Goal: Task Accomplishment & Management: Use online tool/utility

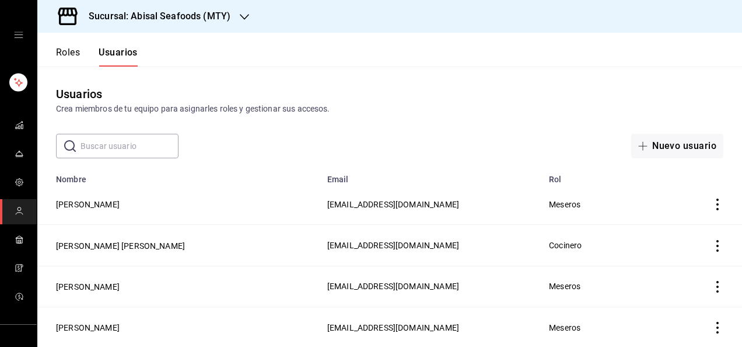
scroll to position [626, 0]
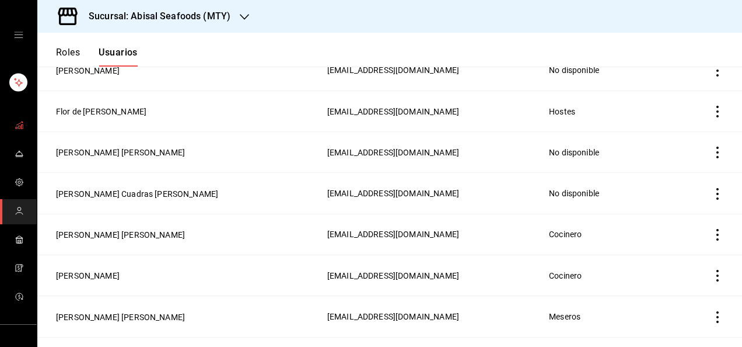
click at [15, 126] on icon "mailbox folders" at bounding box center [19, 124] width 9 height 9
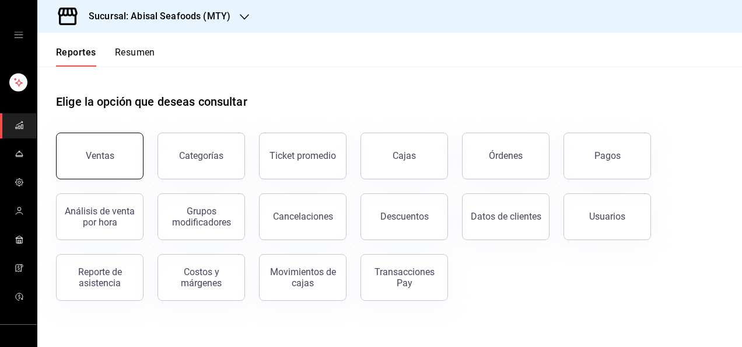
click at [120, 151] on button "Ventas" at bounding box center [100, 155] width 88 height 47
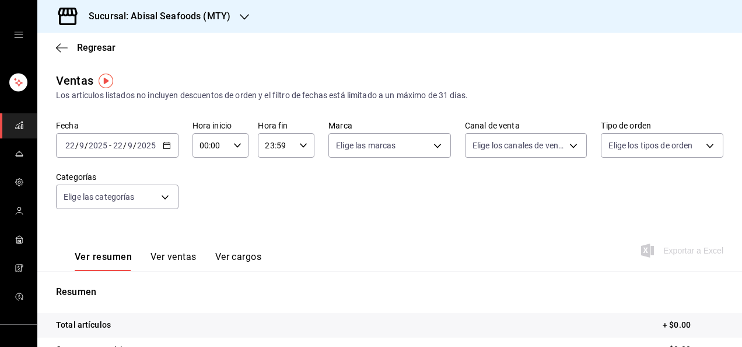
click at [121, 144] on input "22" at bounding box center [118, 145] width 11 height 9
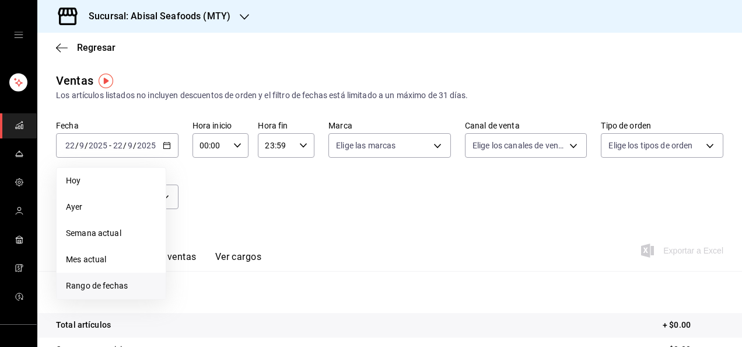
click at [103, 292] on li "Rango de fechas" at bounding box center [111, 285] width 109 height 26
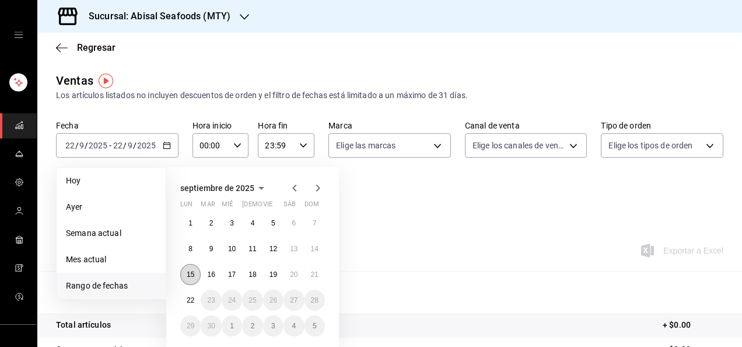
click at [191, 272] on abbr "15" at bounding box center [191, 274] width 8 height 8
click at [314, 275] on abbr "21" at bounding box center [315, 274] width 8 height 8
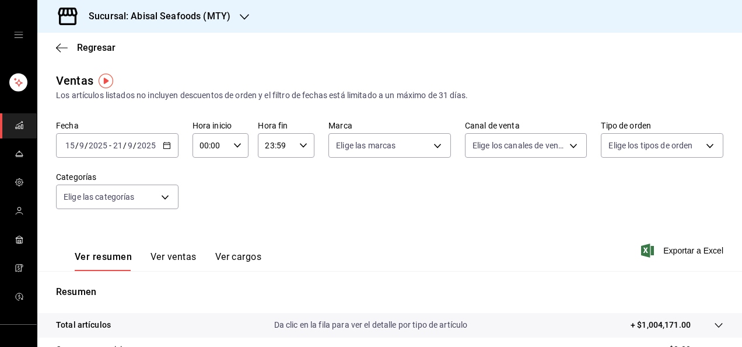
click at [317, 190] on div "Fecha [DATE] [DATE] - [DATE] [DATE] Hora inicio 00:00 Hora inicio Hora fin 23:5…" at bounding box center [389, 171] width 667 height 103
click at [359, 232] on div "Ver resumen Ver ventas Ver cargos Exportar a Excel" at bounding box center [389, 247] width 705 height 48
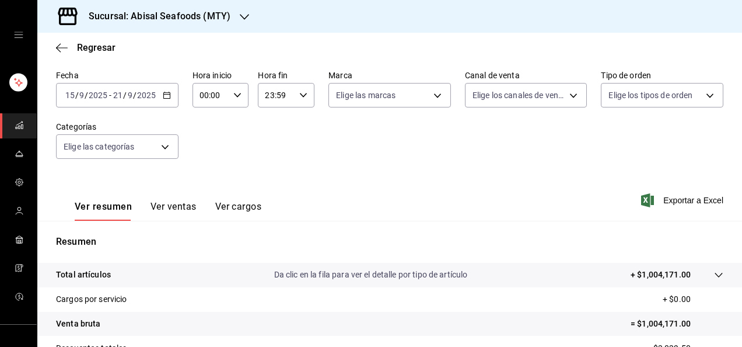
scroll to position [49, 0]
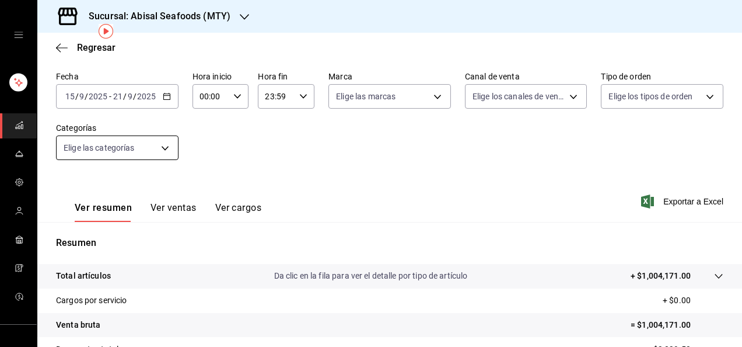
click at [135, 150] on body "Sucursal: Abisal Seafoods (MTY) Regresar Ventas Los artículos listados no inclu…" at bounding box center [371, 173] width 742 height 347
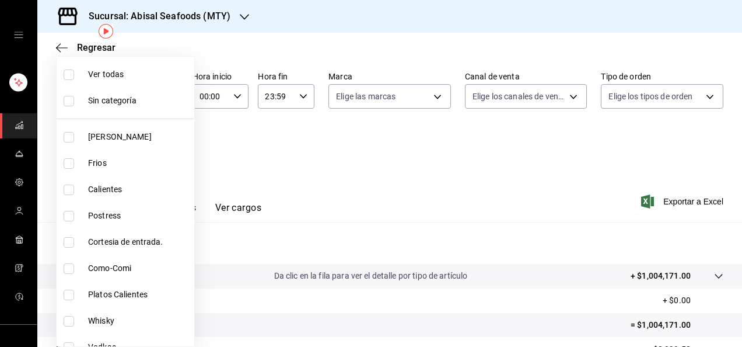
click at [68, 138] on input "checkbox" at bounding box center [69, 137] width 11 height 11
checkbox input "false"
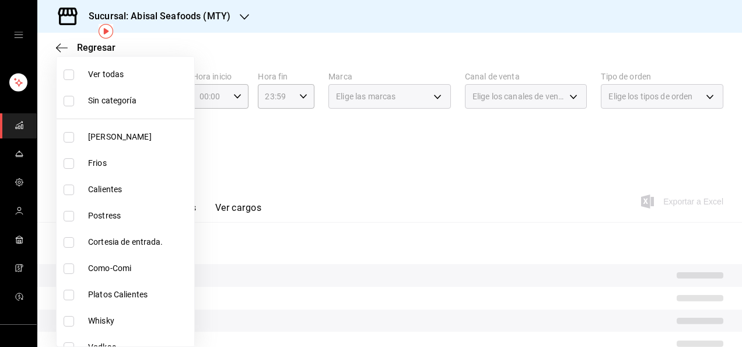
click at [107, 140] on span "[PERSON_NAME]" at bounding box center [139, 137] width 102 height 12
type input "dc1406b1-7613-47b0-a8b4-68281d8a8274"
checkbox input "true"
click at [107, 140] on span "[PERSON_NAME]" at bounding box center [139, 137] width 102 height 12
checkbox input "false"
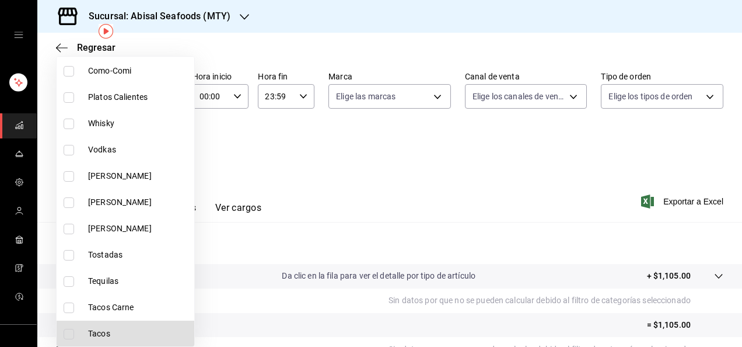
scroll to position [223, 0]
type input "28bb9f3c-caef-40f0-ac2b-ae7a51a4e3fd"
checkbox input "true"
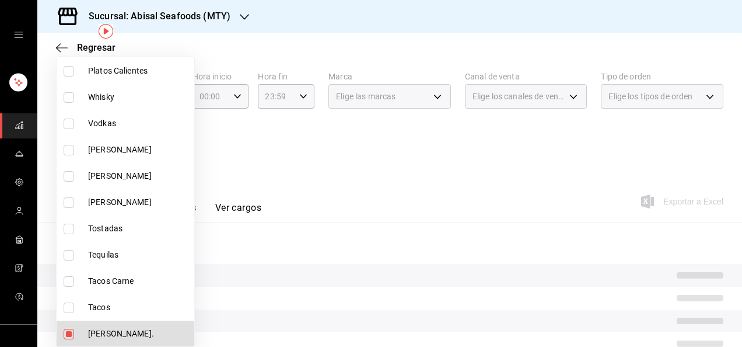
scroll to position [250, 0]
type input "28bb9f3c-caef-40f0-ac2b-ae7a51a4e3fd,9fb386ea-21b5-43fc-b2e9-507011a6a4e9"
checkbox input "true"
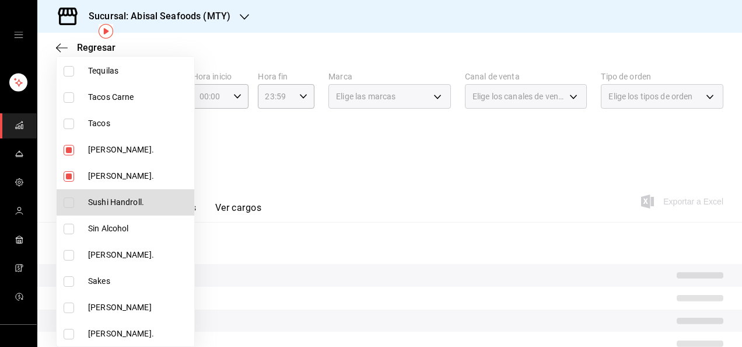
type input "28bb9f3c-caef-40f0-ac2b-ae7a51a4e3fd,9fb386ea-21b5-43fc-b2e9-507011a6a4e9,aac9c…"
checkbox input "true"
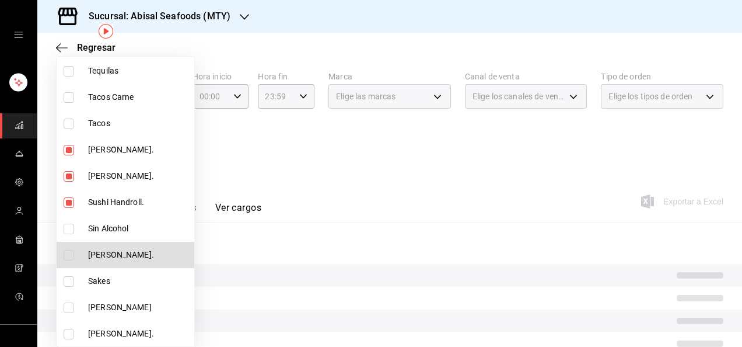
type input "28bb9f3c-caef-40f0-ac2b-ae7a51a4e3fd,9fb386ea-21b5-43fc-b2e9-507011a6a4e9,aac9c…"
checkbox input "true"
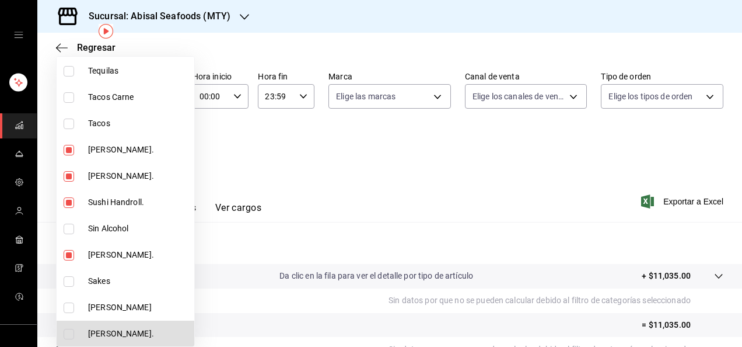
type input "28bb9f3c-caef-40f0-ac2b-ae7a51a4e3fd,9fb386ea-21b5-43fc-b2e9-507011a6a4e9,aac9c…"
checkbox input "true"
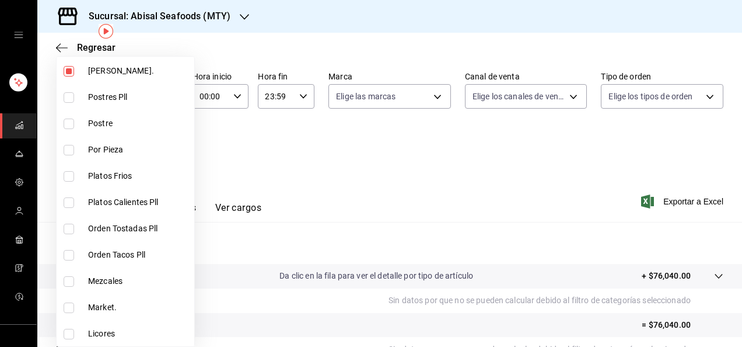
scroll to position [827, 0]
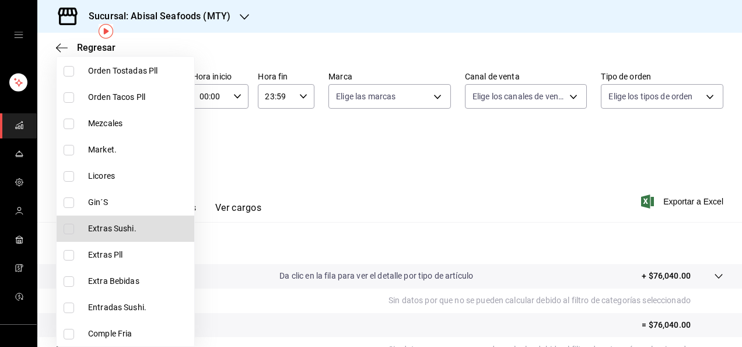
type input "28bb9f3c-caef-40f0-ac2b-ae7a51a4e3fd,9fb386ea-21b5-43fc-b2e9-507011a6a4e9,aac9c…"
checkbox input "true"
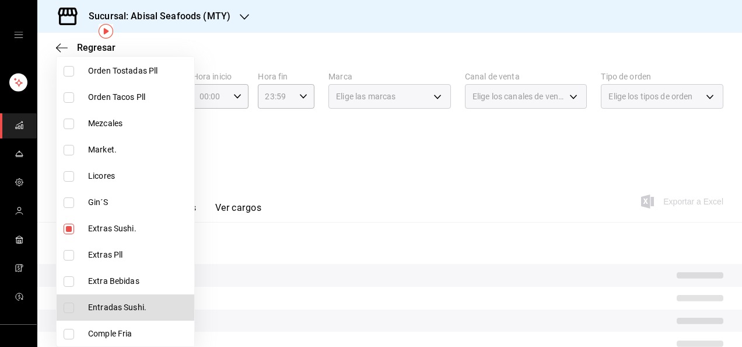
type input "28bb9f3c-caef-40f0-ac2b-ae7a51a4e3fd,9fb386ea-21b5-43fc-b2e9-507011a6a4e9,aac9c…"
checkbox input "true"
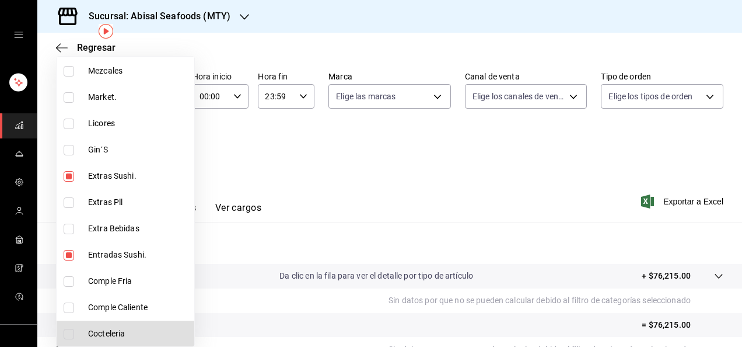
scroll to position [1037, 0]
type input "28bb9f3c-caef-40f0-ac2b-ae7a51a4e3fd,9fb386ea-21b5-43fc-b2e9-507011a6a4e9,aac9c…"
checkbox input "true"
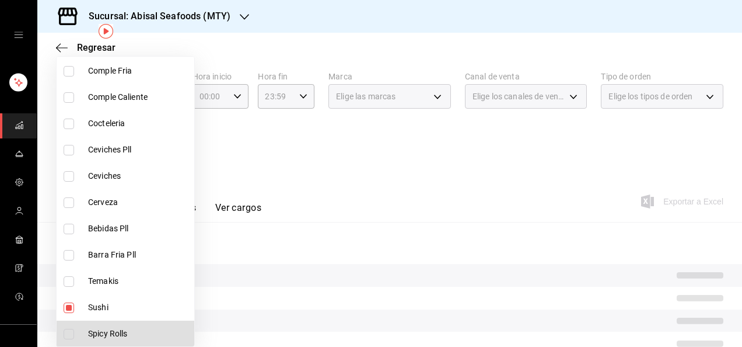
type input "28bb9f3c-caef-40f0-ac2b-ae7a51a4e3fd,9fb386ea-21b5-43fc-b2e9-507011a6a4e9,aac9c…"
checkbox input "true"
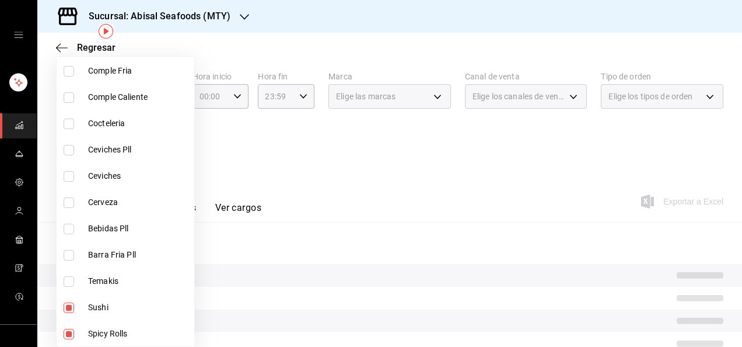
scroll to position [1247, 0]
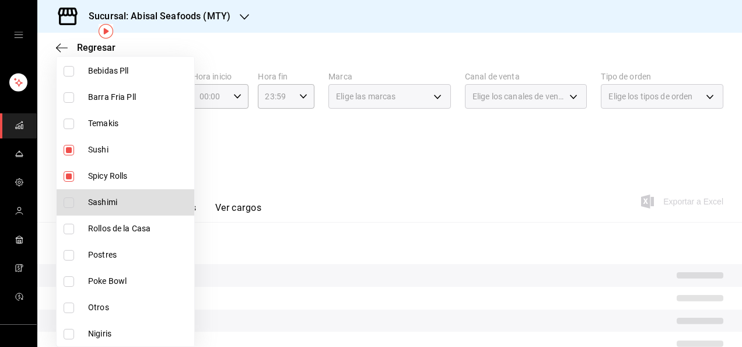
type input "28bb9f3c-caef-40f0-ac2b-ae7a51a4e3fd,9fb386ea-21b5-43fc-b2e9-507011a6a4e9,aac9c…"
checkbox input "true"
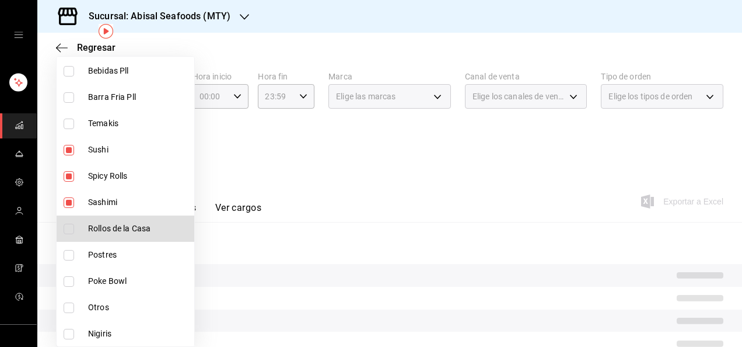
type input "28bb9f3c-caef-40f0-ac2b-ae7a51a4e3fd,9fb386ea-21b5-43fc-b2e9-507011a6a4e9,aac9c…"
checkbox input "true"
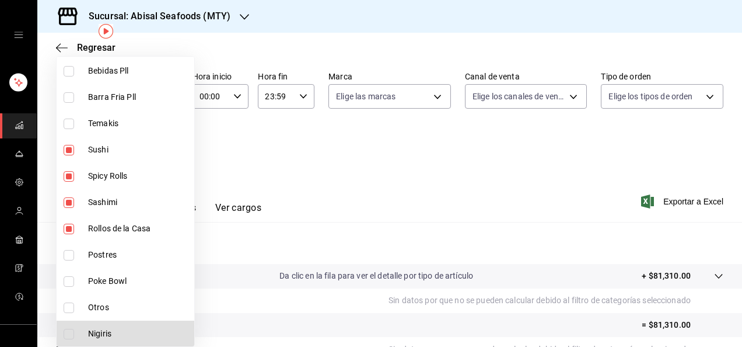
type input "28bb9f3c-caef-40f0-ac2b-ae7a51a4e3fd,9fb386ea-21b5-43fc-b2e9-507011a6a4e9,aac9c…"
checkbox input "true"
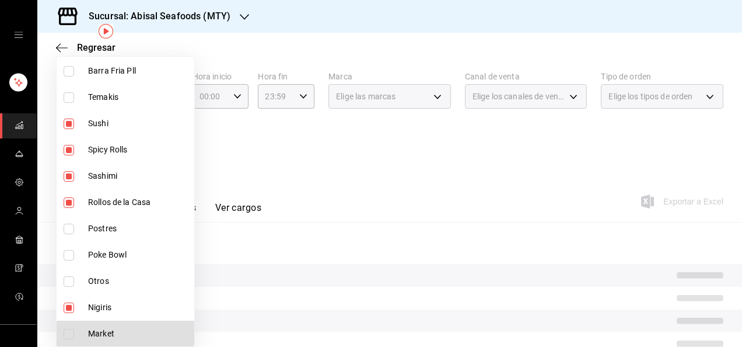
scroll to position [1300, 0]
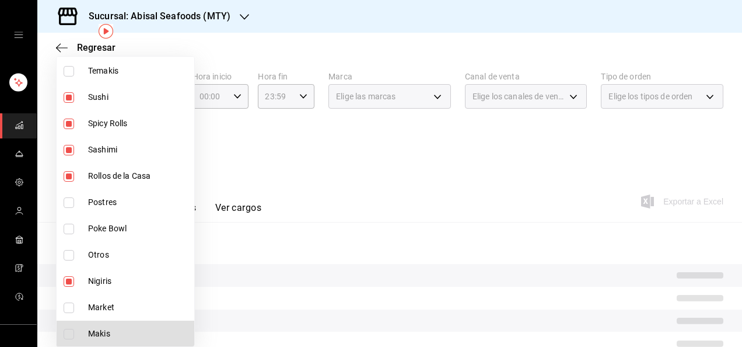
type input "28bb9f3c-caef-40f0-ac2b-ae7a51a4e3fd,9fb386ea-21b5-43fc-b2e9-507011a6a4e9,aac9c…"
checkbox input "true"
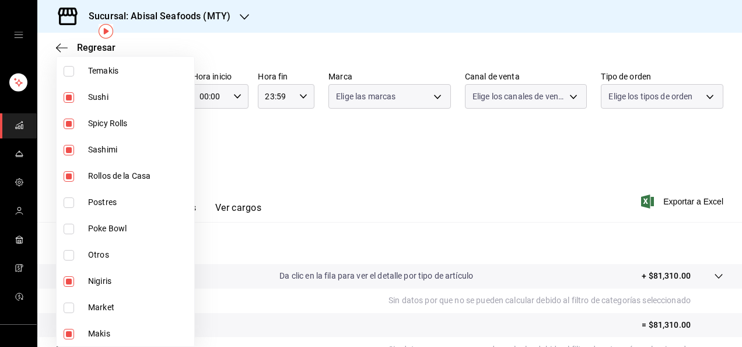
scroll to position [1457, 0]
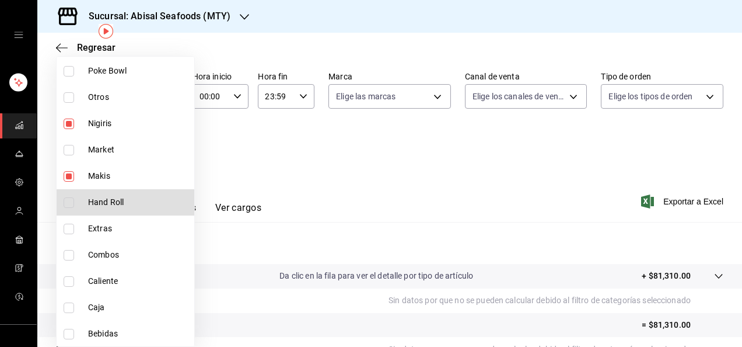
type input "28bb9f3c-caef-40f0-ac2b-ae7a51a4e3fd,9fb386ea-21b5-43fc-b2e9-507011a6a4e9,aac9c…"
checkbox input "true"
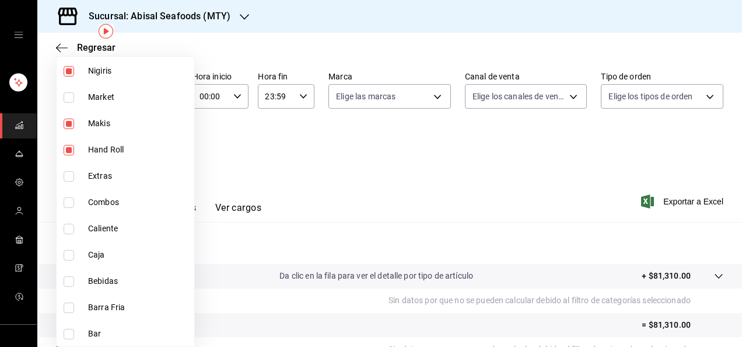
scroll to position [1668, 0]
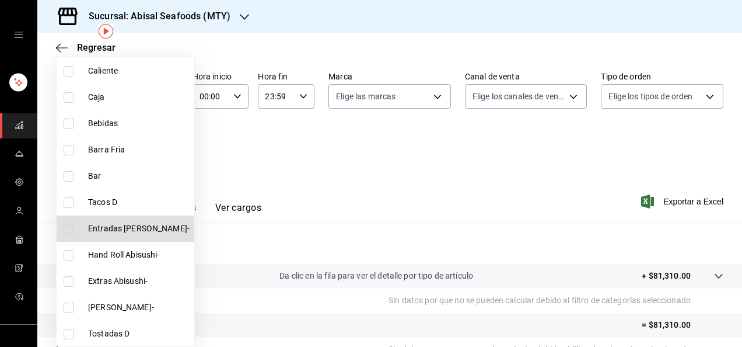
type input "28bb9f3c-caef-40f0-ac2b-ae7a51a4e3fd,9fb386ea-21b5-43fc-b2e9-507011a6a4e9,aac9c…"
checkbox input "true"
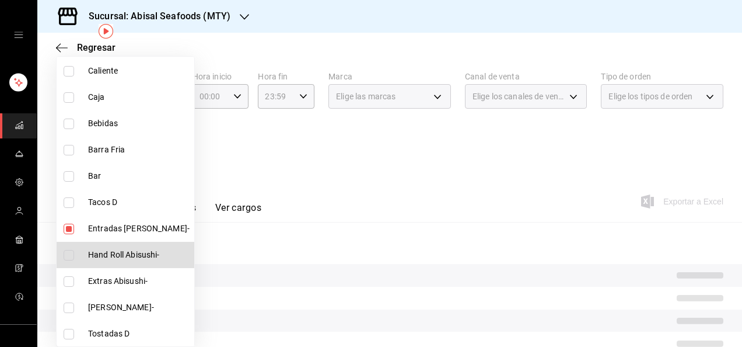
type input "28bb9f3c-caef-40f0-ac2b-ae7a51a4e3fd,9fb386ea-21b5-43fc-b2e9-507011a6a4e9,aac9c…"
checkbox input "true"
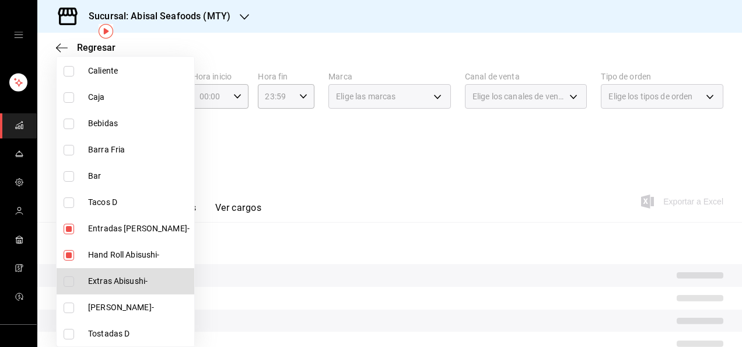
type input "28bb9f3c-caef-40f0-ac2b-ae7a51a4e3fd,9fb386ea-21b5-43fc-b2e9-507011a6a4e9,aac9c…"
checkbox input "true"
type input "28bb9f3c-caef-40f0-ac2b-ae7a51a4e3fd,9fb386ea-21b5-43fc-b2e9-507011a6a4e9,aac9c…"
checkbox input "true"
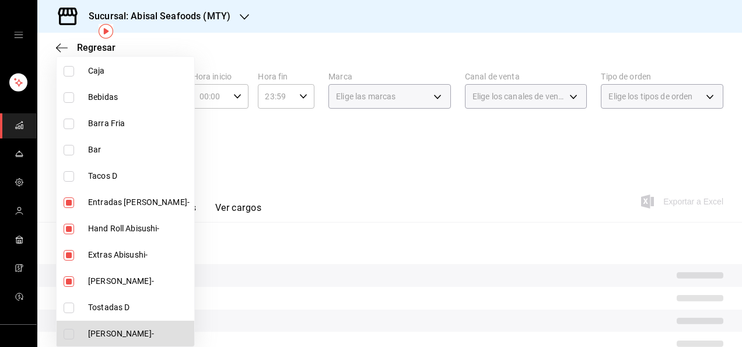
type input "28bb9f3c-caef-40f0-ac2b-ae7a51a4e3fd,9fb386ea-21b5-43fc-b2e9-507011a6a4e9,aac9c…"
checkbox input "true"
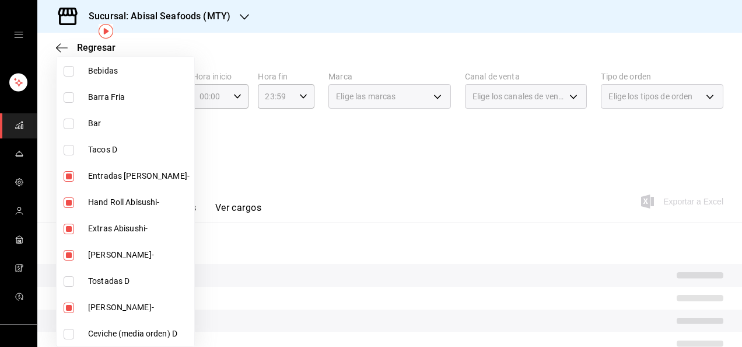
scroll to position [1878, 0]
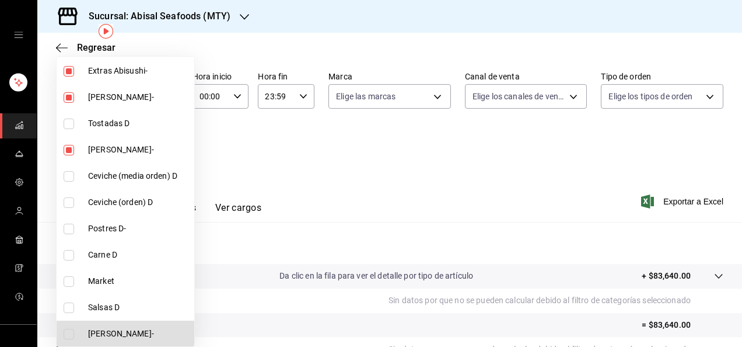
type input "28bb9f3c-caef-40f0-ac2b-ae7a51a4e3fd,9fb386ea-21b5-43fc-b2e9-507011a6a4e9,aac9c…"
checkbox input "true"
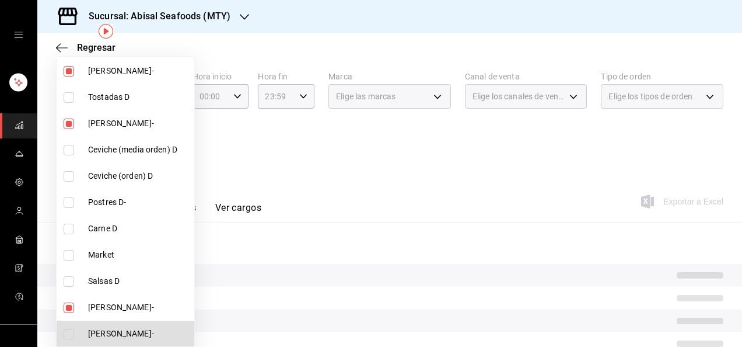
type input "28bb9f3c-caef-40f0-ac2b-ae7a51a4e3fd,9fb386ea-21b5-43fc-b2e9-507011a6a4e9,aac9c…"
checkbox input "true"
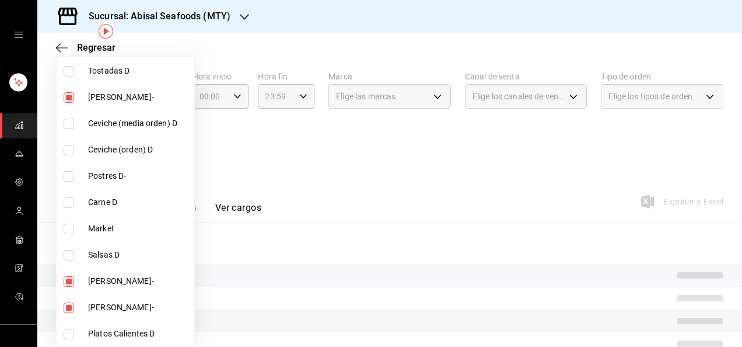
scroll to position [1956, 0]
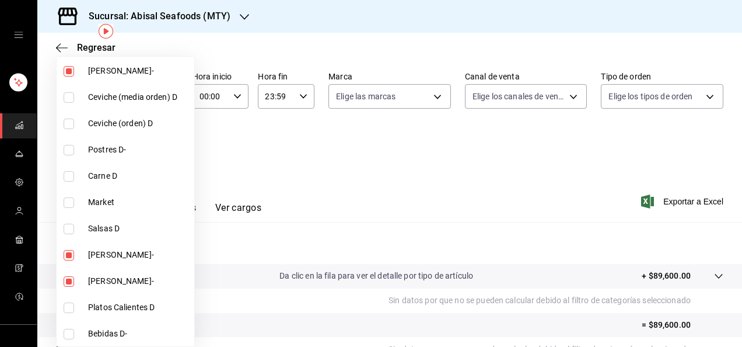
click at [404, 194] on div at bounding box center [371, 173] width 742 height 347
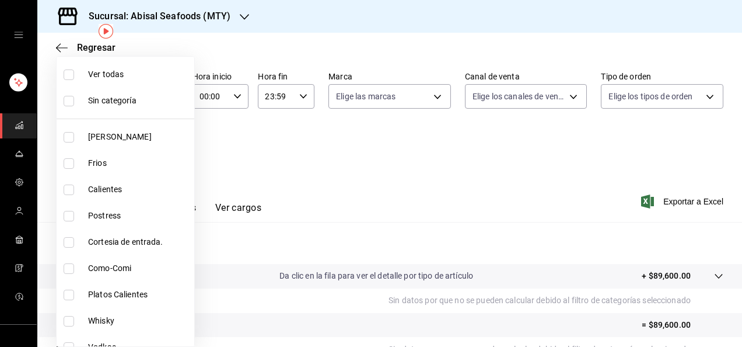
click at [404, 194] on div at bounding box center [371, 173] width 742 height 347
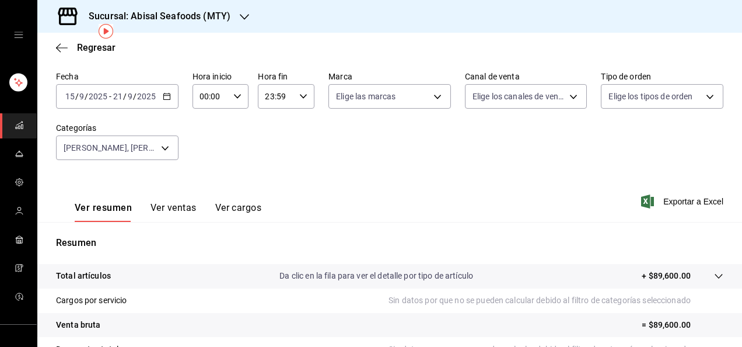
click at [420, 226] on div "Resumen Total artículos Da clic en la fila para ver el detalle por tipo de artí…" at bounding box center [389, 347] width 705 height 251
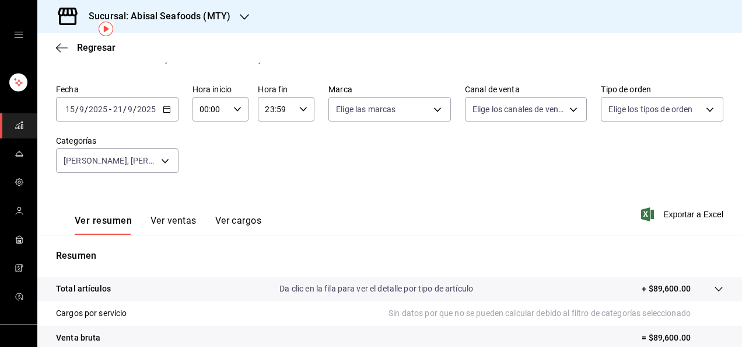
scroll to position [26, 0]
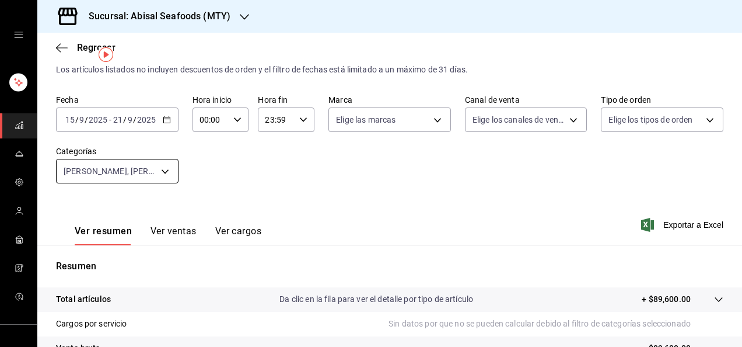
click at [166, 169] on body "Sucursal: Abisal Seafoods (MTY) Regresar Ventas Los artículos listados no inclu…" at bounding box center [371, 173] width 742 height 347
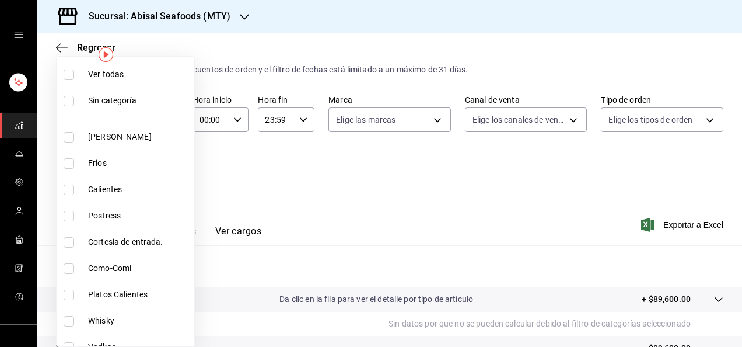
click at [69, 78] on input "checkbox" at bounding box center [69, 74] width 11 height 11
checkbox input "true"
type input "dc1406b1-7613-47b0-a8b4-68281d8a8274,97564eb7-10ee-43db-b89a-c311e579e7f8,26dcb…"
checkbox input "true"
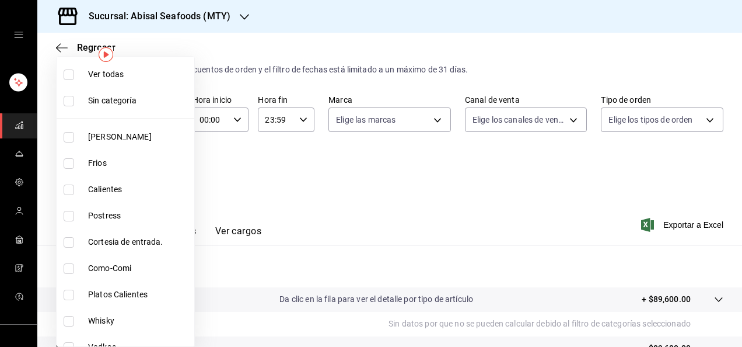
checkbox input "true"
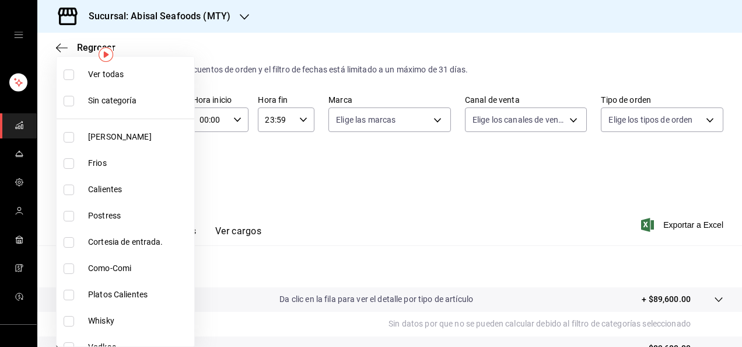
checkbox input "true"
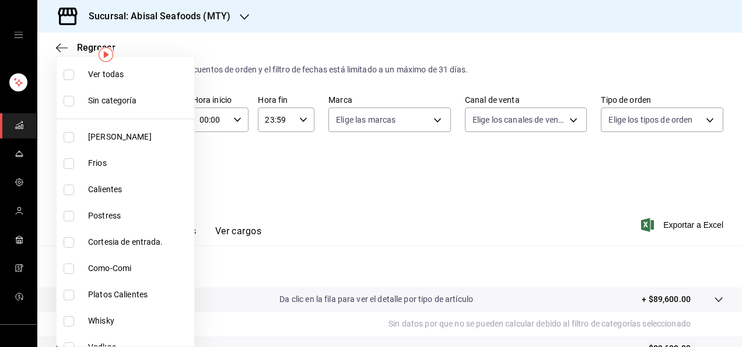
checkbox input "true"
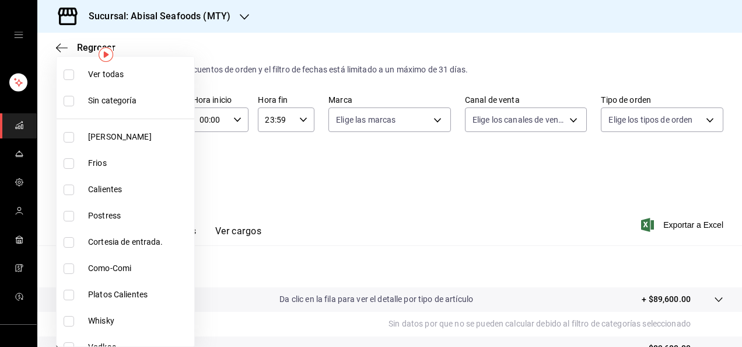
checkbox input "true"
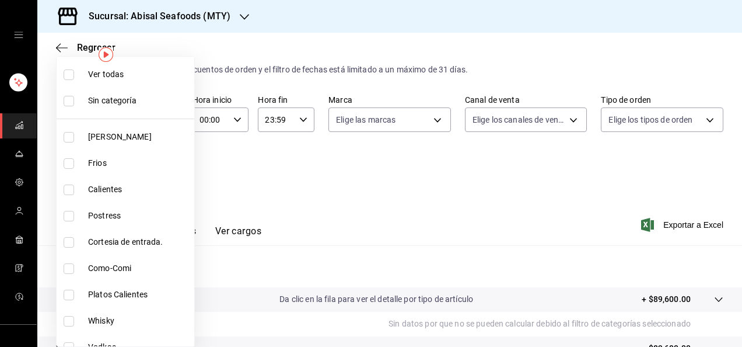
checkbox input "true"
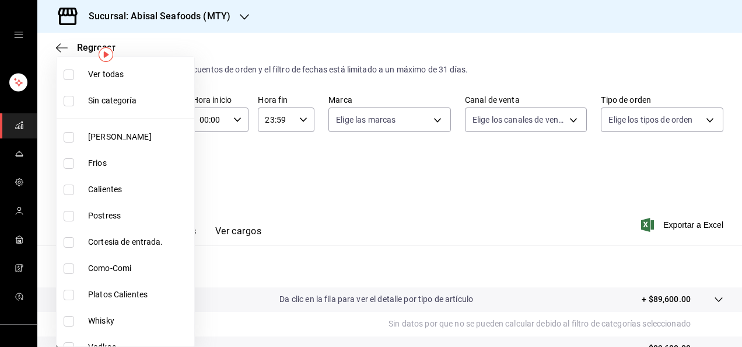
checkbox input "true"
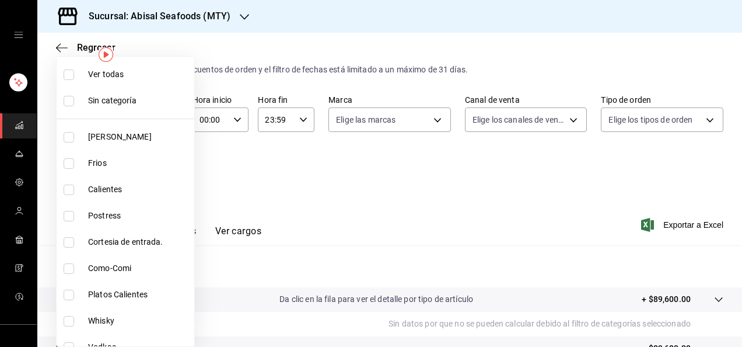
checkbox input "true"
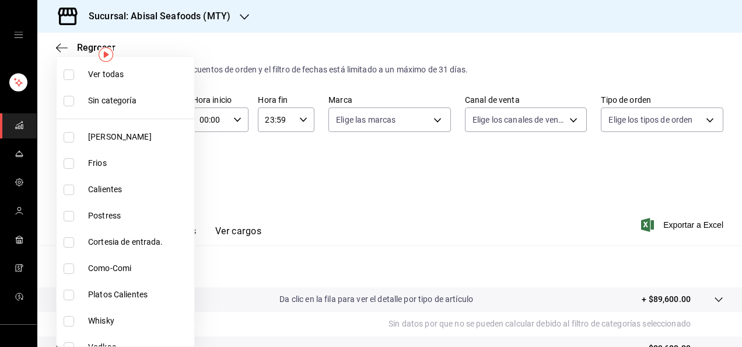
checkbox input "true"
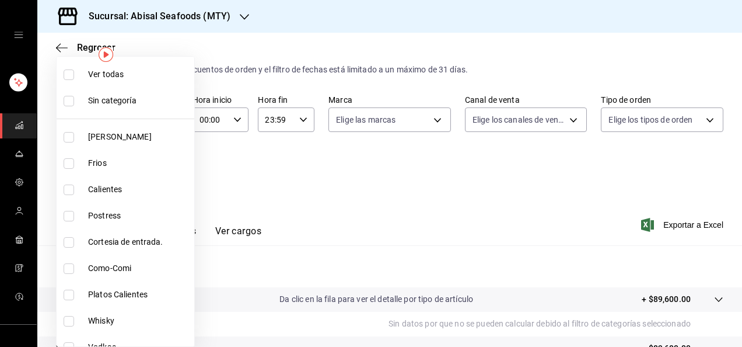
checkbox input "true"
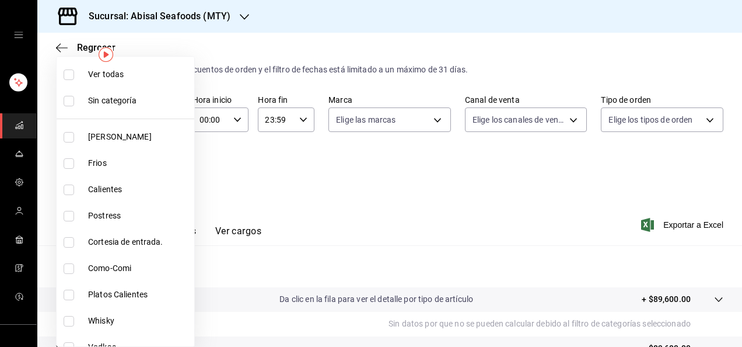
checkbox input "true"
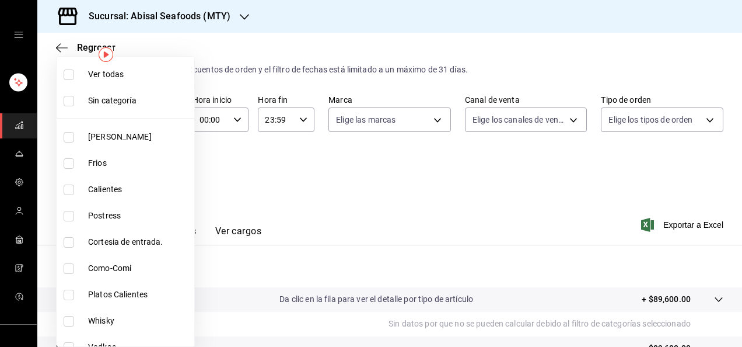
checkbox input "true"
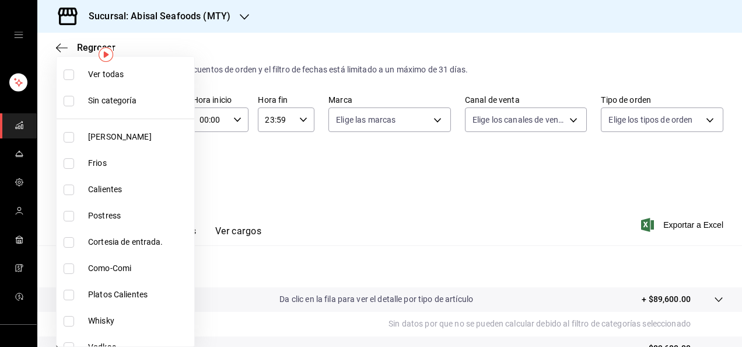
checkbox input "true"
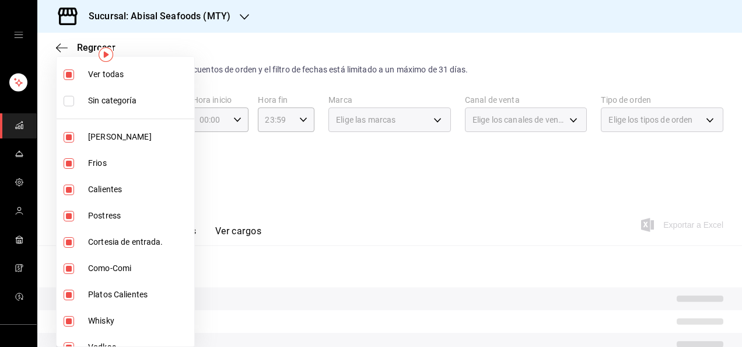
click at [69, 78] on input "checkbox" at bounding box center [69, 74] width 11 height 11
checkbox input "false"
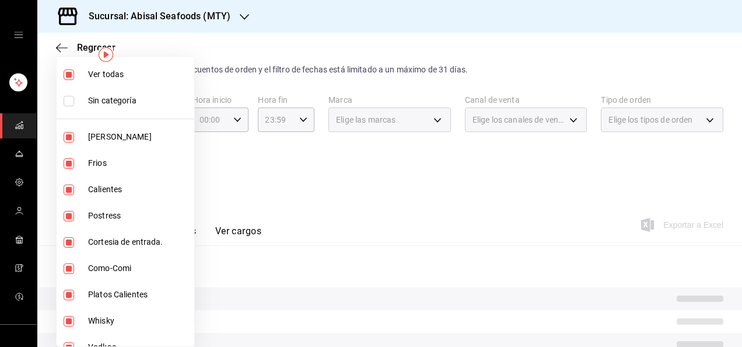
checkbox input "false"
click at [287, 165] on div at bounding box center [371, 173] width 742 height 347
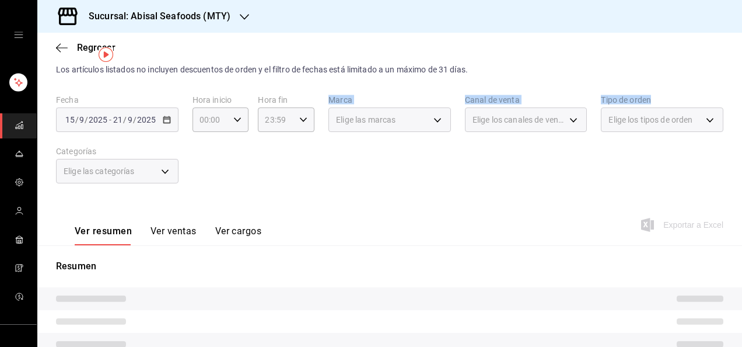
drag, startPoint x: 287, startPoint y: 165, endPoint x: 646, endPoint y: 168, distance: 359.4
click at [646, 168] on div "Fecha [DATE] [DATE] - [DATE] [DATE] Hora inicio 00:00 Hora inicio Hora fin 23:5…" at bounding box center [389, 146] width 667 height 103
drag, startPoint x: 646, startPoint y: 168, endPoint x: 571, endPoint y: 172, distance: 75.4
click at [571, 172] on div "Fecha [DATE] [DATE] - [DATE] [DATE] Hora inicio 00:00 Hora inicio Hora fin 23:5…" at bounding box center [389, 146] width 667 height 103
click at [643, 126] on div "Elige los tipos de orden" at bounding box center [662, 119] width 123 height 25
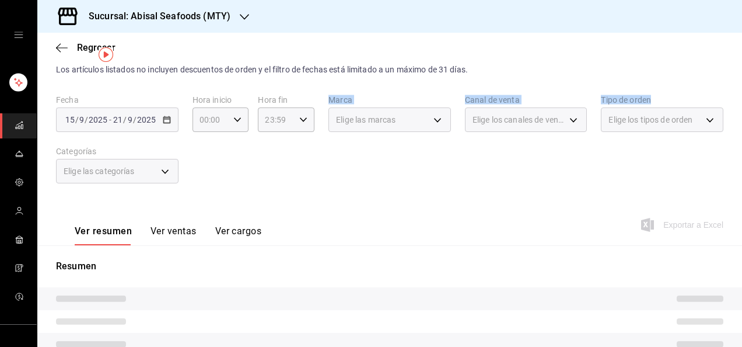
click at [678, 120] on span "Elige los tipos de orden" at bounding box center [651, 120] width 84 height 12
click at [712, 118] on div "Elige los tipos de orden" at bounding box center [662, 119] width 123 height 25
click at [563, 159] on div "Fecha [DATE] [DATE] - [DATE] [DATE] Hora inicio 00:00 Hora inicio Hora fin 23:5…" at bounding box center [389, 146] width 667 height 103
click at [82, 46] on span "Regresar" at bounding box center [96, 47] width 39 height 11
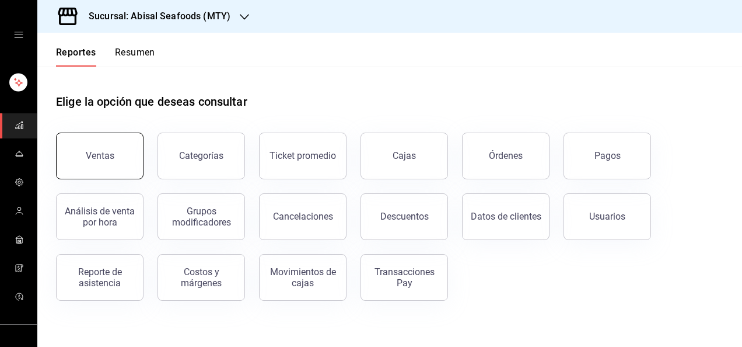
click at [110, 151] on div "Ventas" at bounding box center [100, 155] width 29 height 11
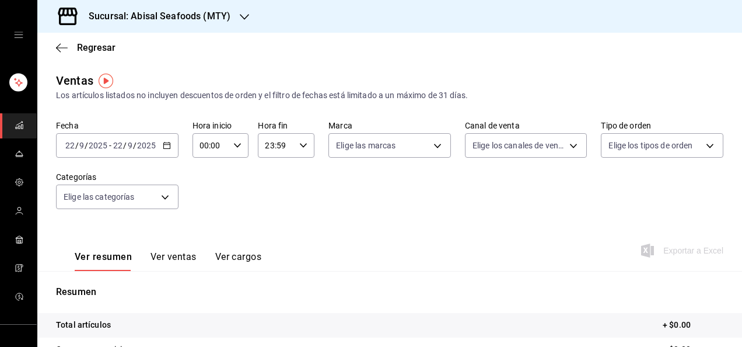
click at [113, 148] on input "22" at bounding box center [118, 145] width 11 height 9
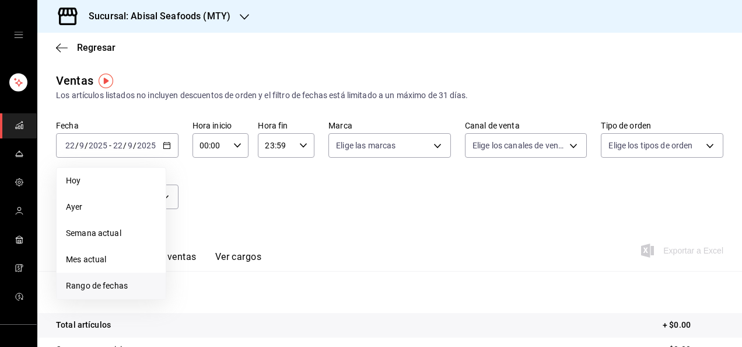
click at [130, 288] on span "Rango de fechas" at bounding box center [111, 285] width 90 height 12
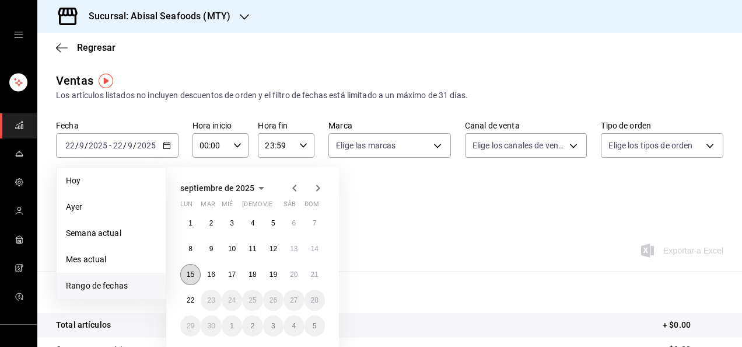
click at [191, 275] on abbr "15" at bounding box center [191, 274] width 8 height 8
click at [321, 273] on button "21" at bounding box center [315, 274] width 20 height 21
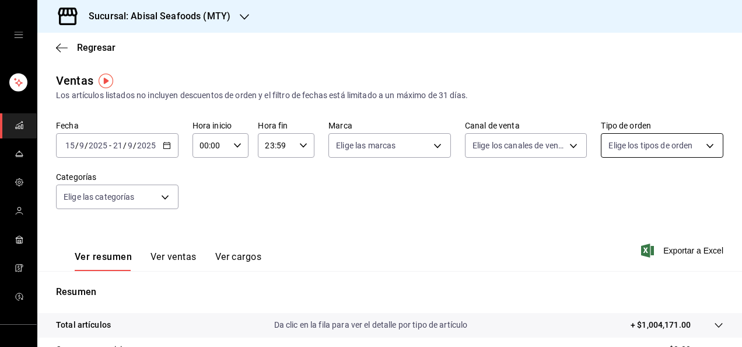
click at [635, 144] on body "Sucursal: Abisal Seafoods (MTY) Regresar Ventas Los artículos listados no inclu…" at bounding box center [371, 173] width 742 height 347
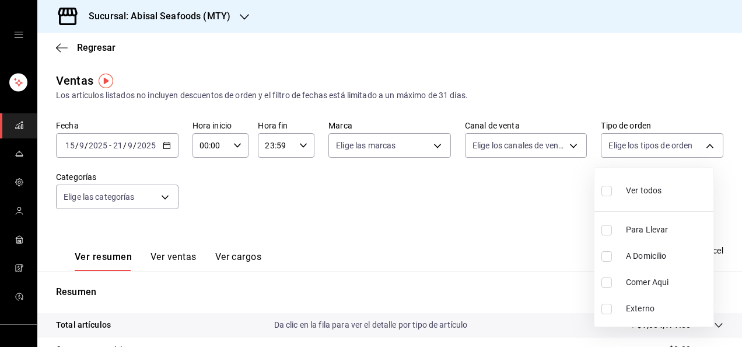
click at [604, 229] on input "checkbox" at bounding box center [607, 230] width 11 height 11
click at [481, 205] on div at bounding box center [371, 173] width 742 height 347
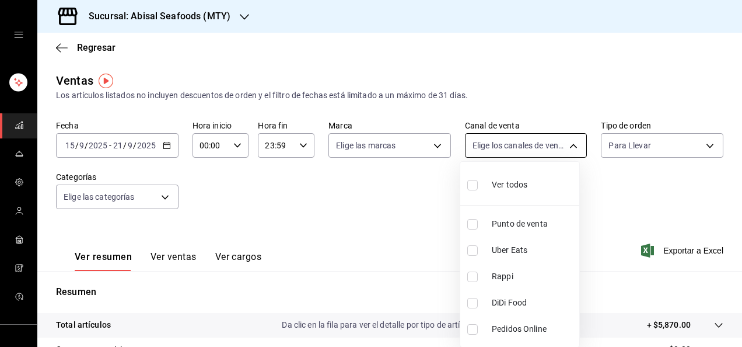
click at [567, 147] on body "Sucursal: Abisal Seafoods (MTY) Regresar Ventas Los artículos listados no inclu…" at bounding box center [371, 173] width 742 height 347
click at [469, 224] on input "checkbox" at bounding box center [472, 224] width 11 height 11
click at [437, 209] on div at bounding box center [371, 173] width 742 height 347
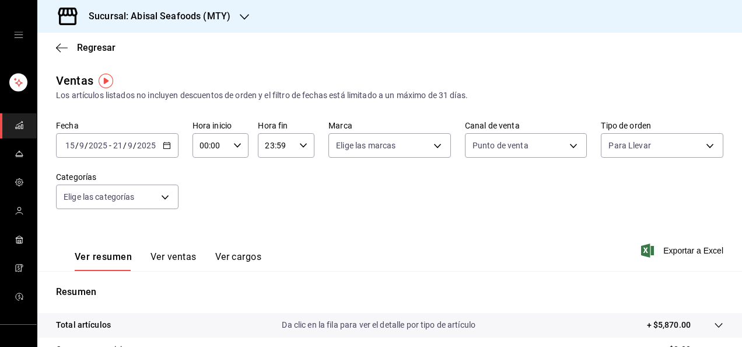
click at [458, 205] on div "Fecha [DATE] [DATE] - [DATE] [DATE] Hora inicio 00:00 Hora inicio Hora fin 23:5…" at bounding box center [389, 171] width 667 height 103
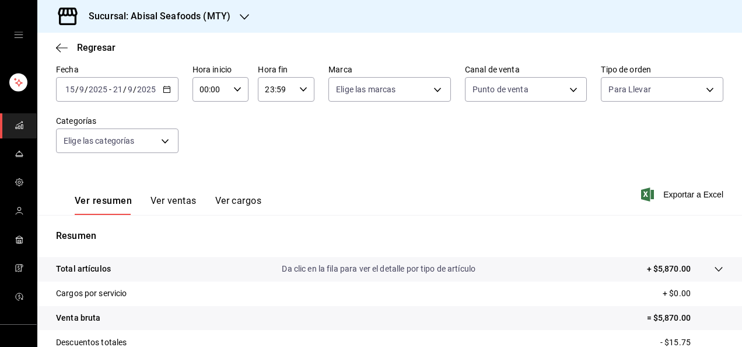
scroll to position [47, 0]
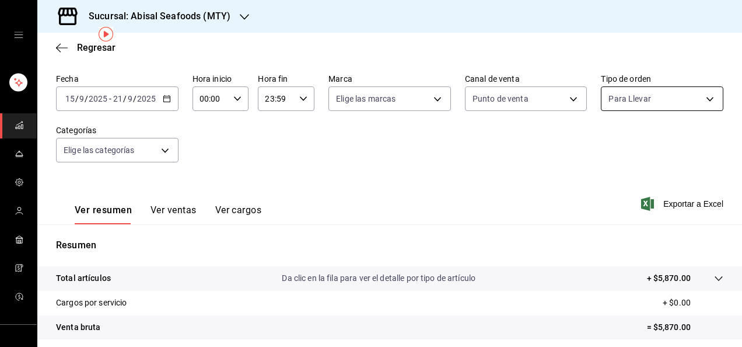
click at [654, 97] on body "Sucursal: Abisal Seafoods (MTY) Regresar Ventas Los artículos listados no inclu…" at bounding box center [371, 173] width 742 height 347
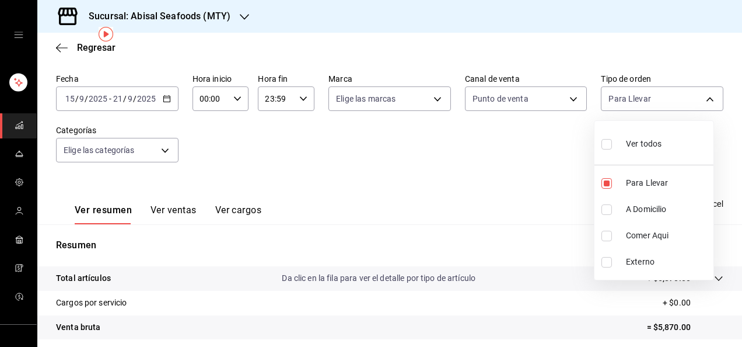
click at [610, 140] on input "checkbox" at bounding box center [607, 144] width 11 height 11
click at [506, 138] on div at bounding box center [371, 173] width 742 height 347
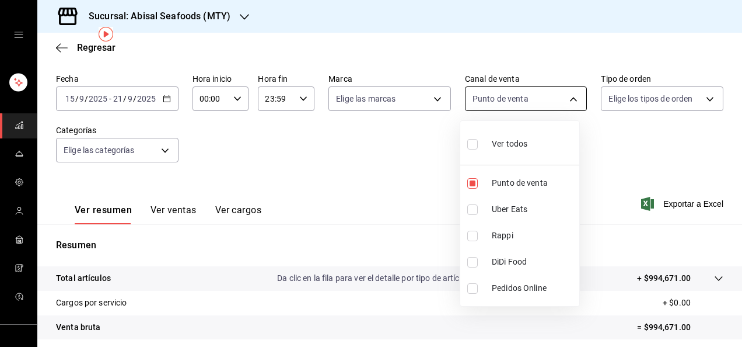
click at [567, 99] on body "Sucursal: Abisal Seafoods (MTY) Regresar Ventas Los artículos listados no inclu…" at bounding box center [371, 173] width 742 height 347
click at [475, 207] on input "checkbox" at bounding box center [472, 209] width 11 height 11
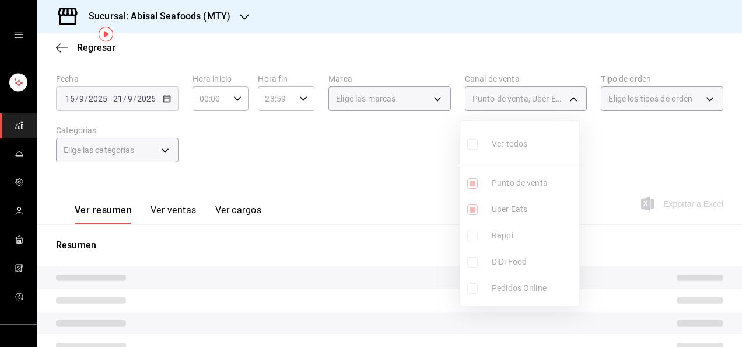
click at [471, 178] on input "checkbox" at bounding box center [472, 183] width 11 height 11
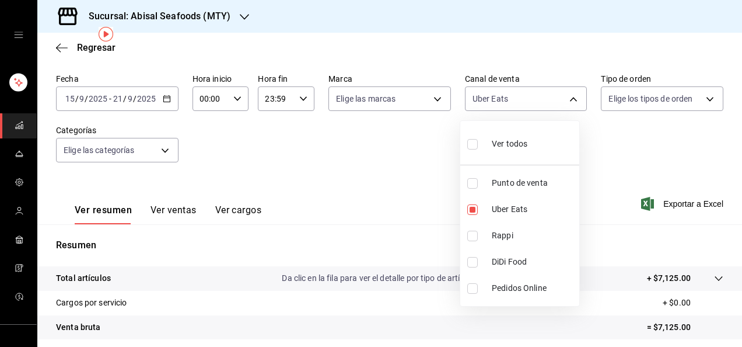
click at [372, 153] on div at bounding box center [371, 173] width 742 height 347
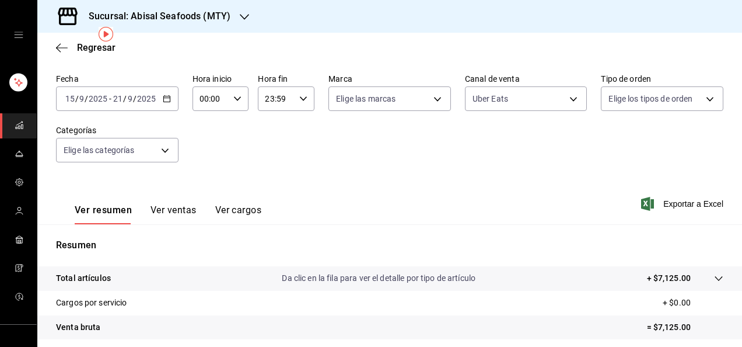
click at [372, 153] on div "Fecha [DATE] [DATE] - [DATE] [DATE] Hora inicio 00:00 Hora inicio Hora fin 23:5…" at bounding box center [389, 125] width 667 height 103
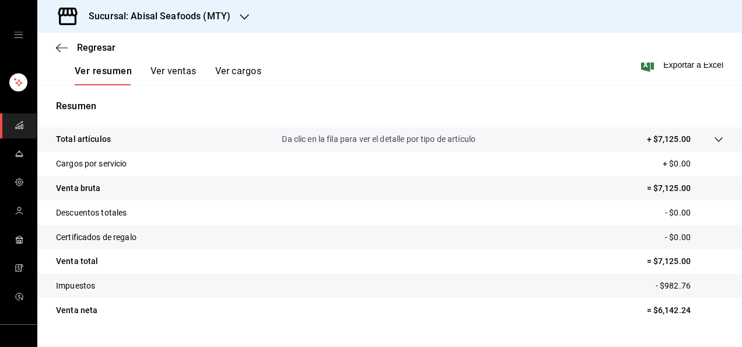
scroll to position [187, 0]
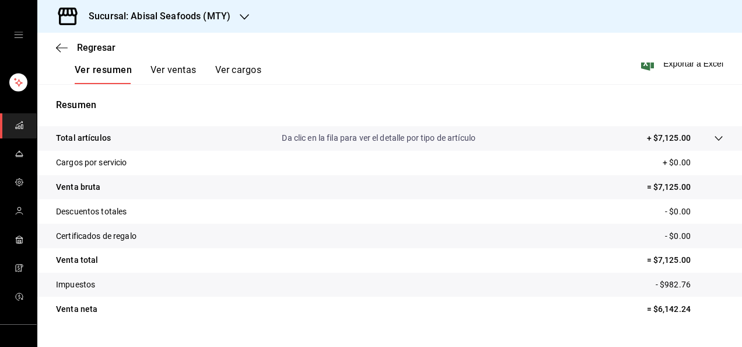
click at [439, 109] on p "Resumen" at bounding box center [389, 105] width 667 height 14
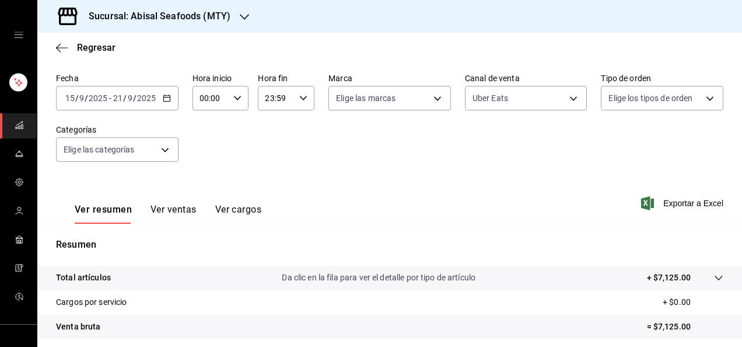
scroll to position [47, 0]
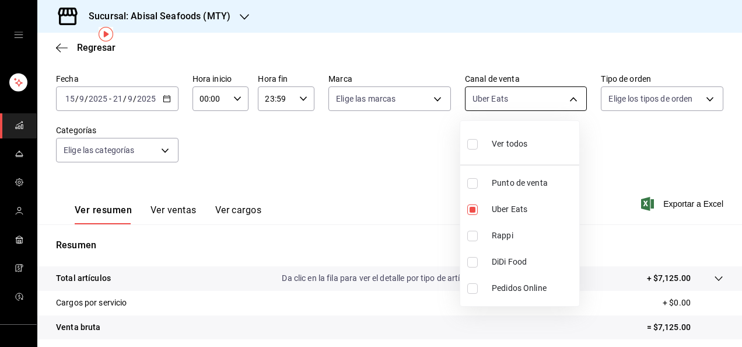
click at [571, 97] on body "Sucursal: Abisal Seafoods (MTY) Regresar Ventas Los artículos listados no inclu…" at bounding box center [371, 173] width 742 height 347
click at [470, 235] on input "checkbox" at bounding box center [472, 235] width 11 height 11
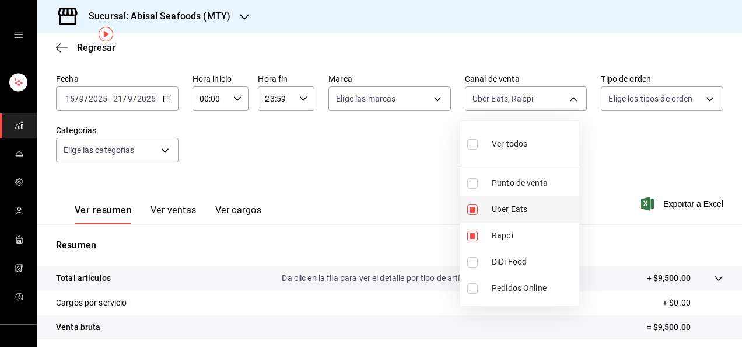
click at [474, 209] on input "checkbox" at bounding box center [472, 209] width 11 height 11
click at [415, 182] on div at bounding box center [371, 173] width 742 height 347
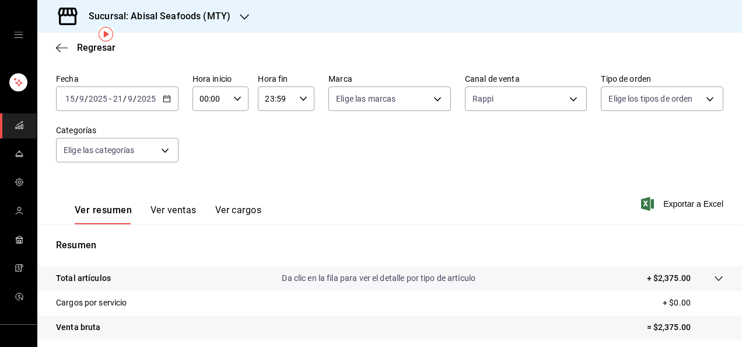
click at [412, 210] on div "Ver resumen Ver ventas Ver cargos Exportar a Excel" at bounding box center [389, 200] width 705 height 48
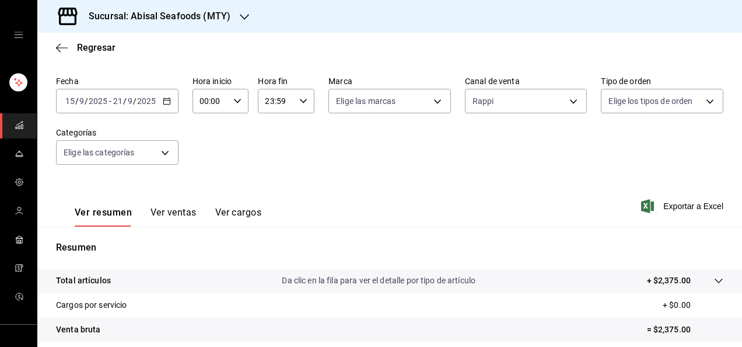
scroll to position [23, 0]
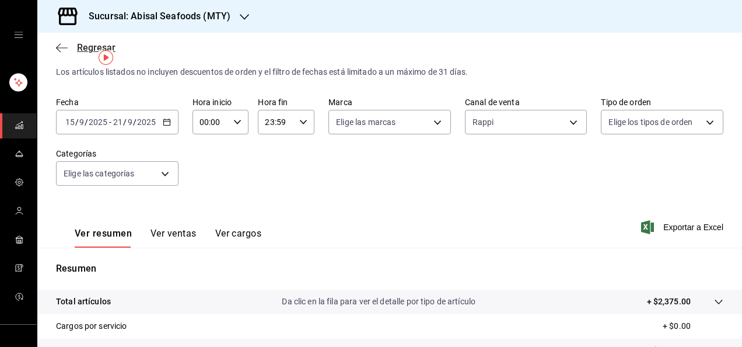
click at [78, 43] on span "Regresar" at bounding box center [96, 47] width 39 height 11
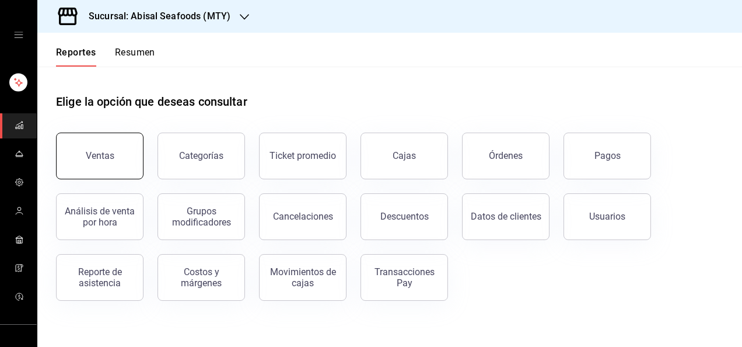
click at [117, 152] on button "Ventas" at bounding box center [100, 155] width 88 height 47
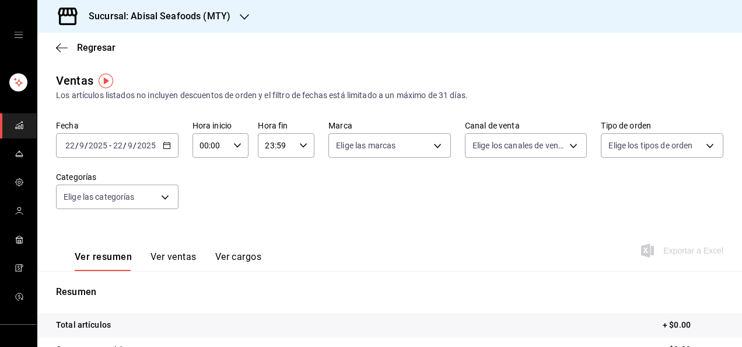
click at [99, 147] on input "2025" at bounding box center [98, 145] width 20 height 9
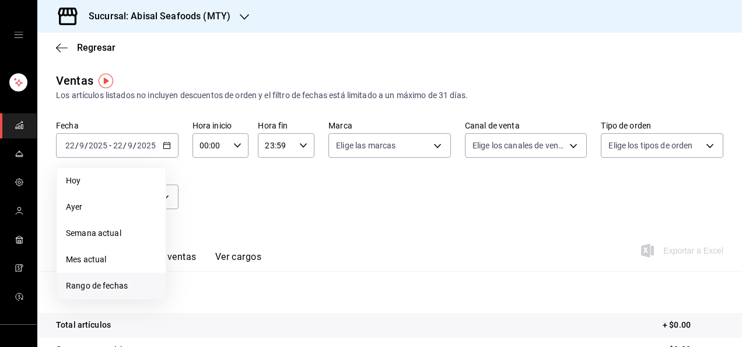
click at [120, 284] on span "Rango de fechas" at bounding box center [111, 285] width 90 height 12
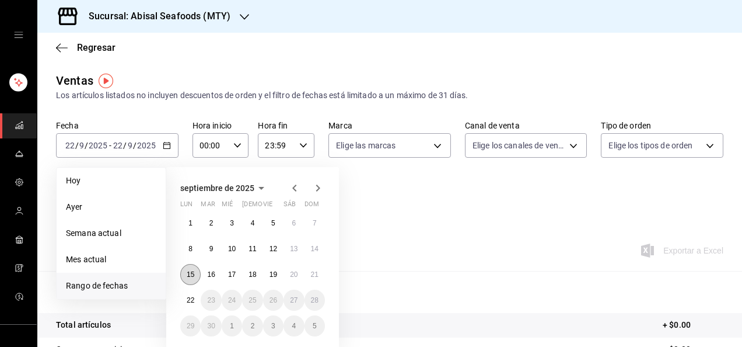
click at [194, 280] on button "15" at bounding box center [190, 274] width 20 height 21
click at [313, 279] on button "21" at bounding box center [315, 274] width 20 height 21
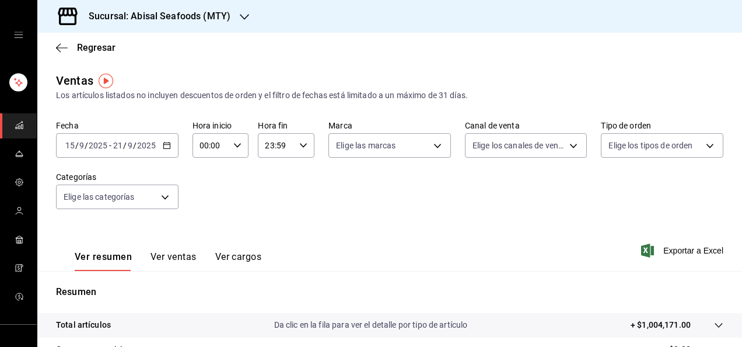
click at [349, 221] on div "Fecha [DATE] [DATE] - [DATE] [DATE] Hora inicio 00:00 Hora inicio Hora fin 23:5…" at bounding box center [389, 171] width 667 height 103
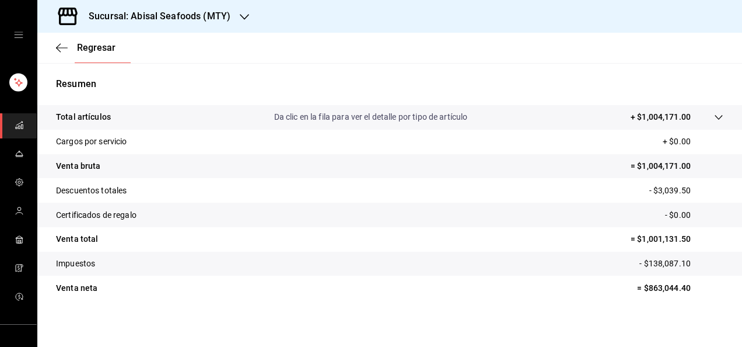
scroll to position [210, 0]
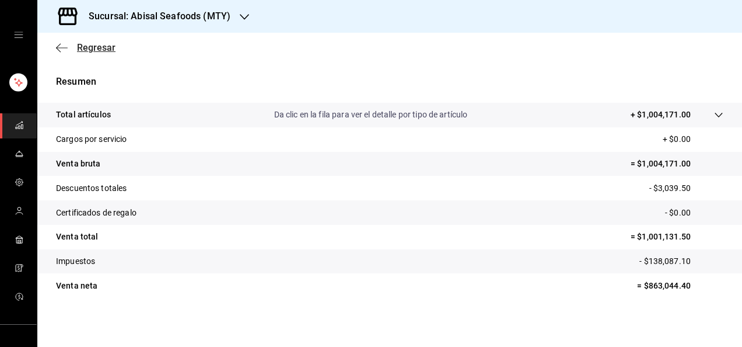
click at [94, 49] on span "Regresar" at bounding box center [96, 47] width 39 height 11
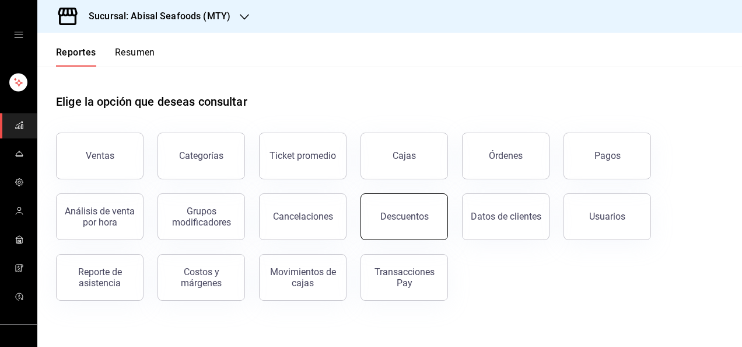
click at [400, 203] on button "Descuentos" at bounding box center [405, 216] width 88 height 47
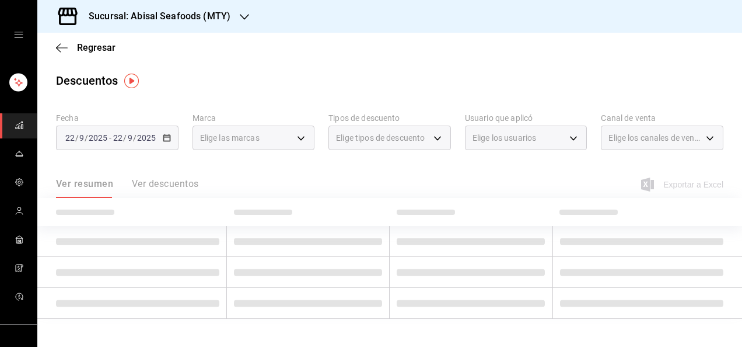
click at [124, 132] on div "[DATE] [DATE] - [DATE] [DATE]" at bounding box center [117, 137] width 123 height 25
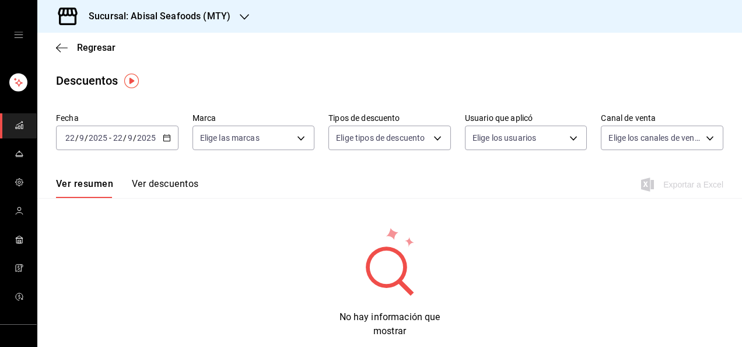
click at [124, 132] on div "[DATE] [DATE] - [DATE] [DATE]" at bounding box center [117, 137] width 123 height 25
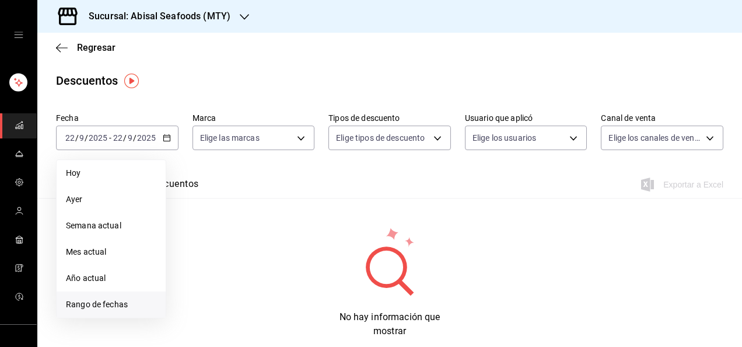
click at [123, 305] on span "Rango de fechas" at bounding box center [111, 304] width 90 height 12
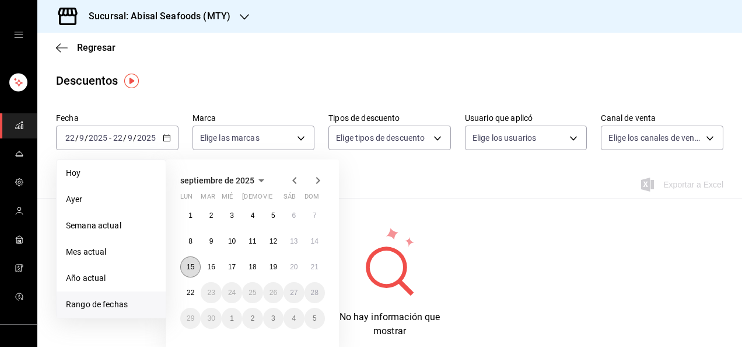
click at [190, 267] on abbr "15" at bounding box center [191, 267] width 8 height 8
click at [314, 260] on button "21" at bounding box center [315, 266] width 20 height 21
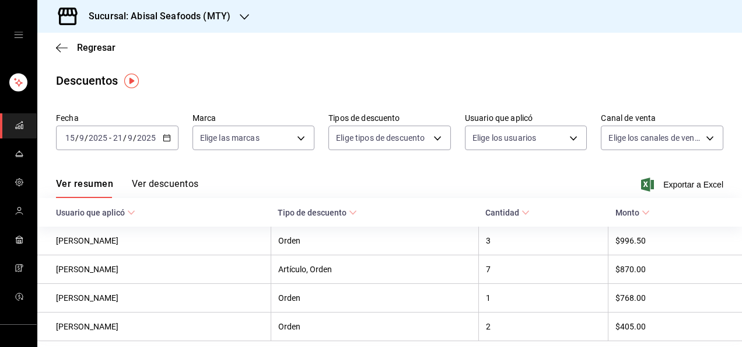
click at [191, 183] on button "Ver descuentos" at bounding box center [165, 188] width 67 height 20
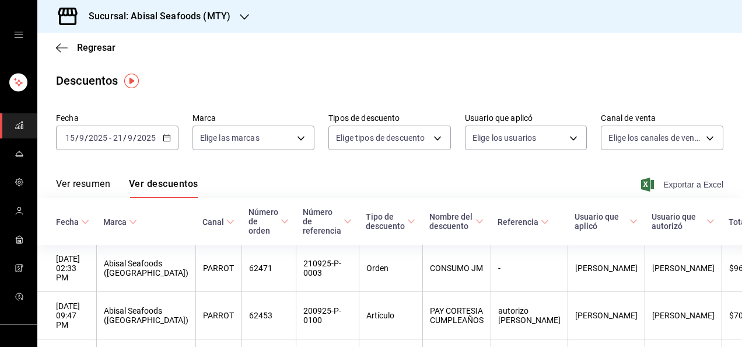
click at [685, 184] on span "Exportar a Excel" at bounding box center [684, 184] width 80 height 14
